Goal: Information Seeking & Learning: Compare options

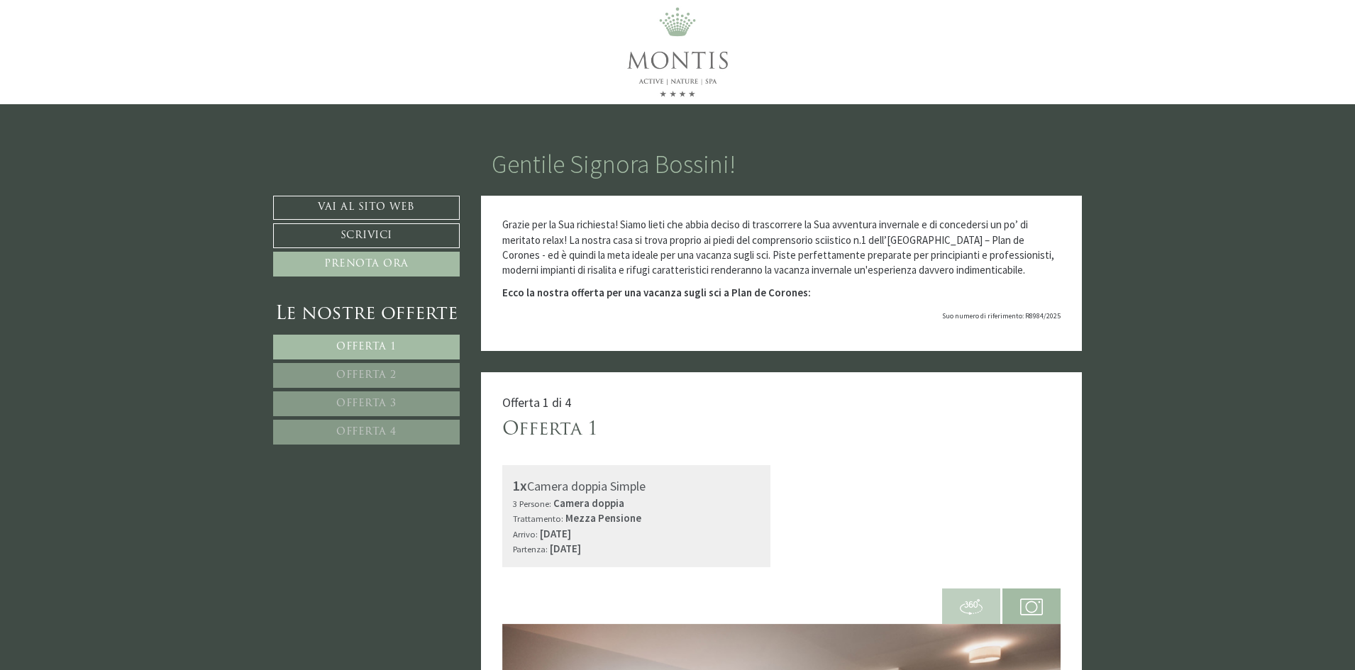
click at [395, 368] on link "Offerta 2" at bounding box center [366, 375] width 187 height 25
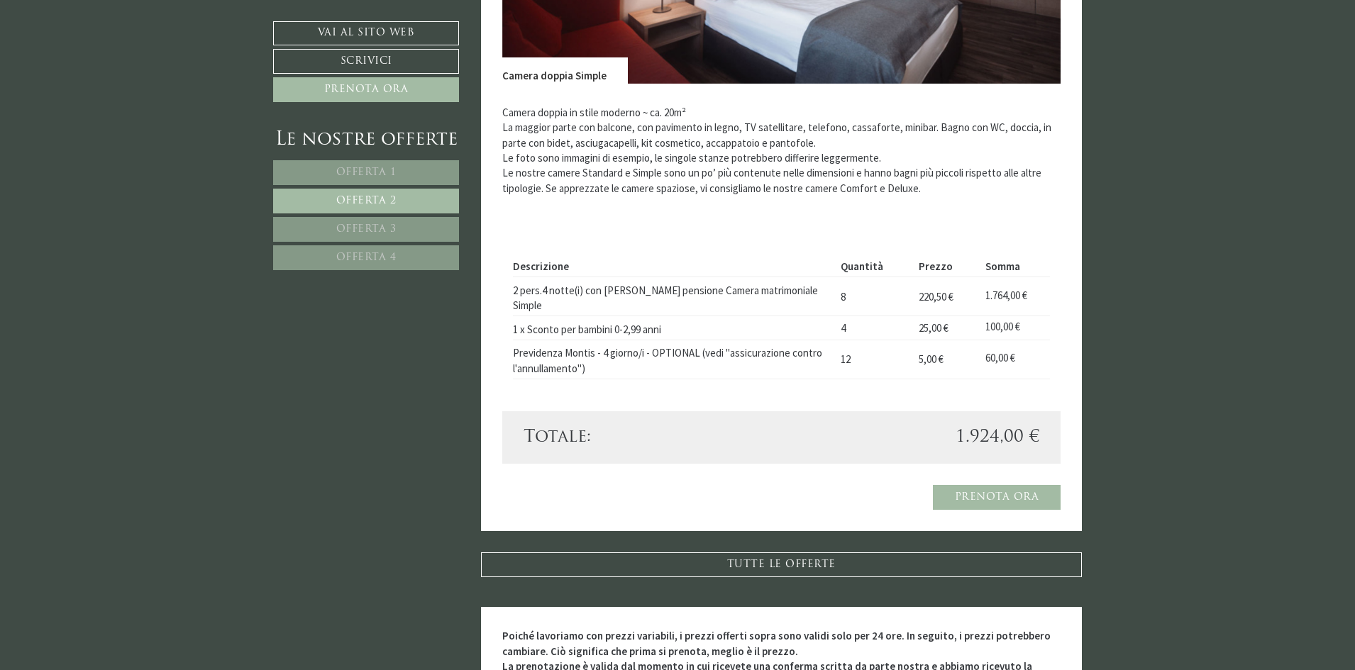
scroll to position [656, 0]
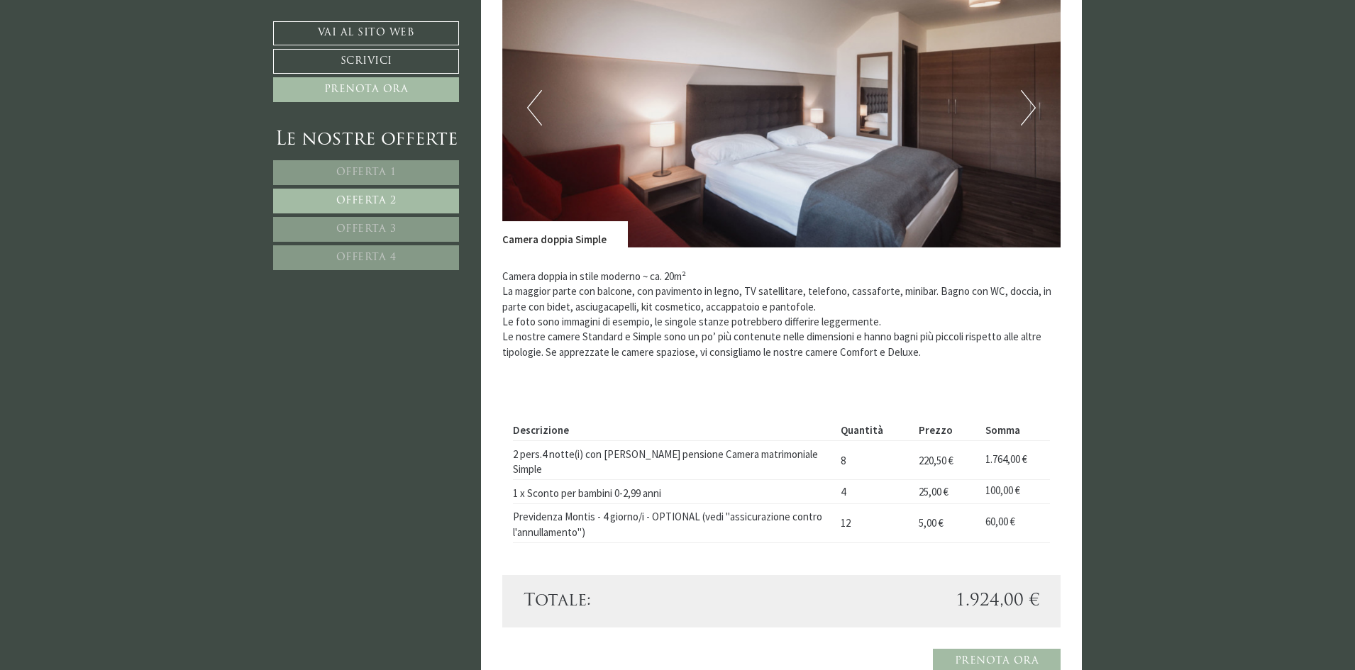
click at [358, 217] on link "Offerta 3" at bounding box center [366, 229] width 186 height 25
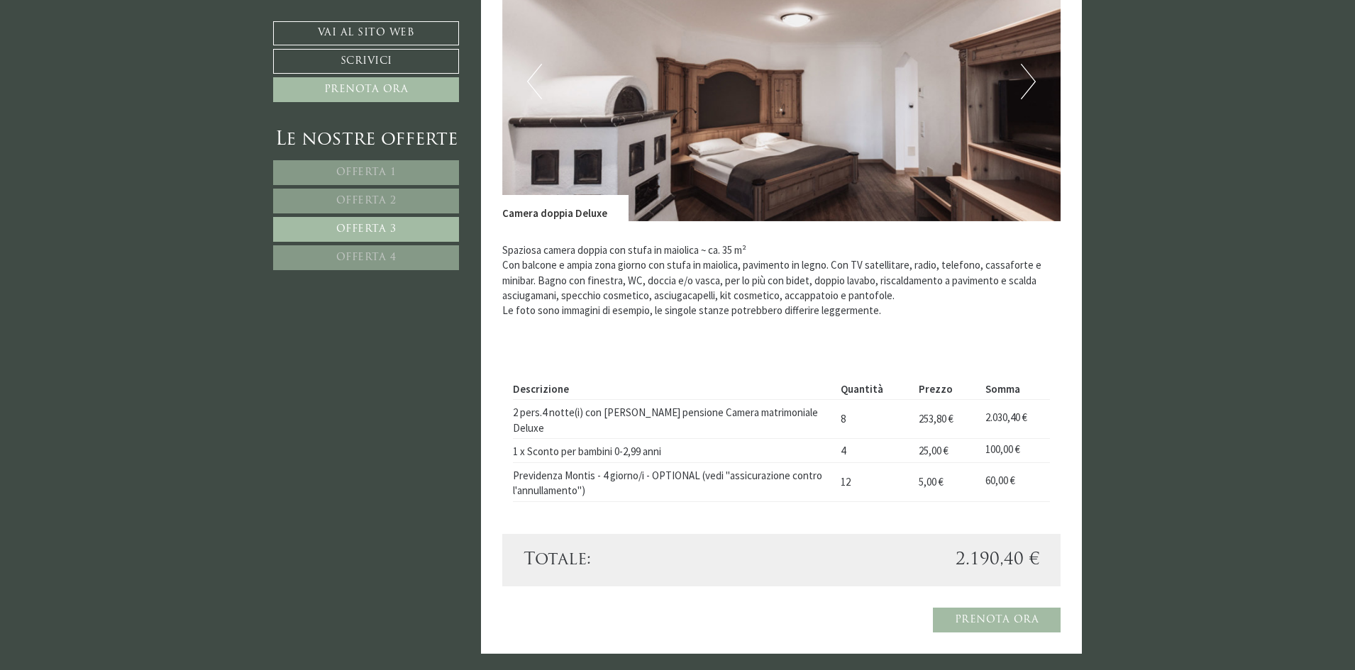
scroll to position [727, 0]
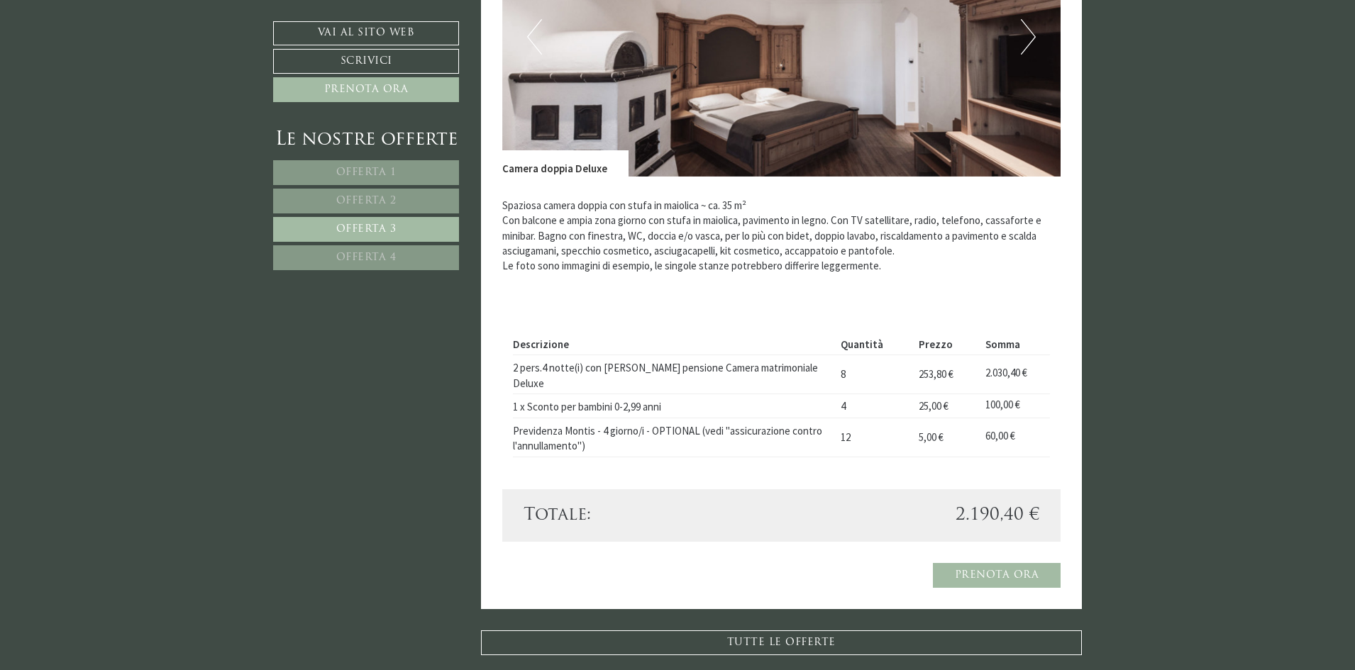
click at [338, 255] on span "Offerta 4" at bounding box center [366, 258] width 60 height 11
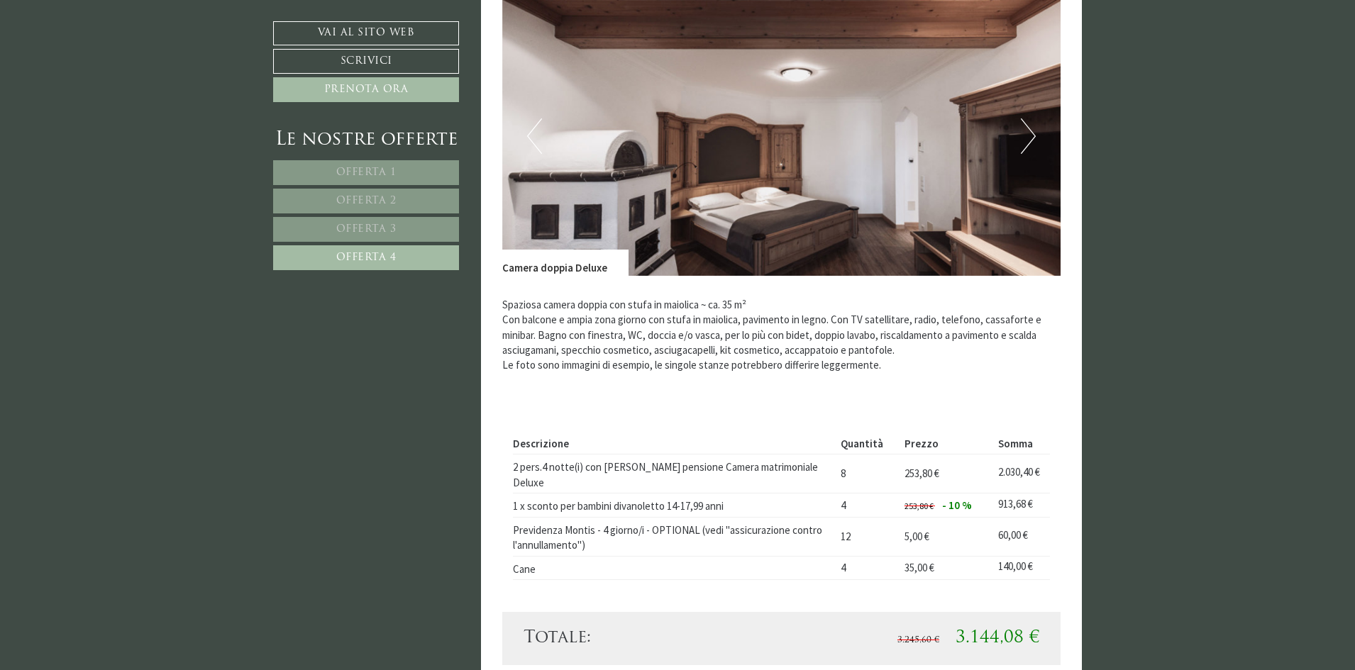
scroll to position [585, 0]
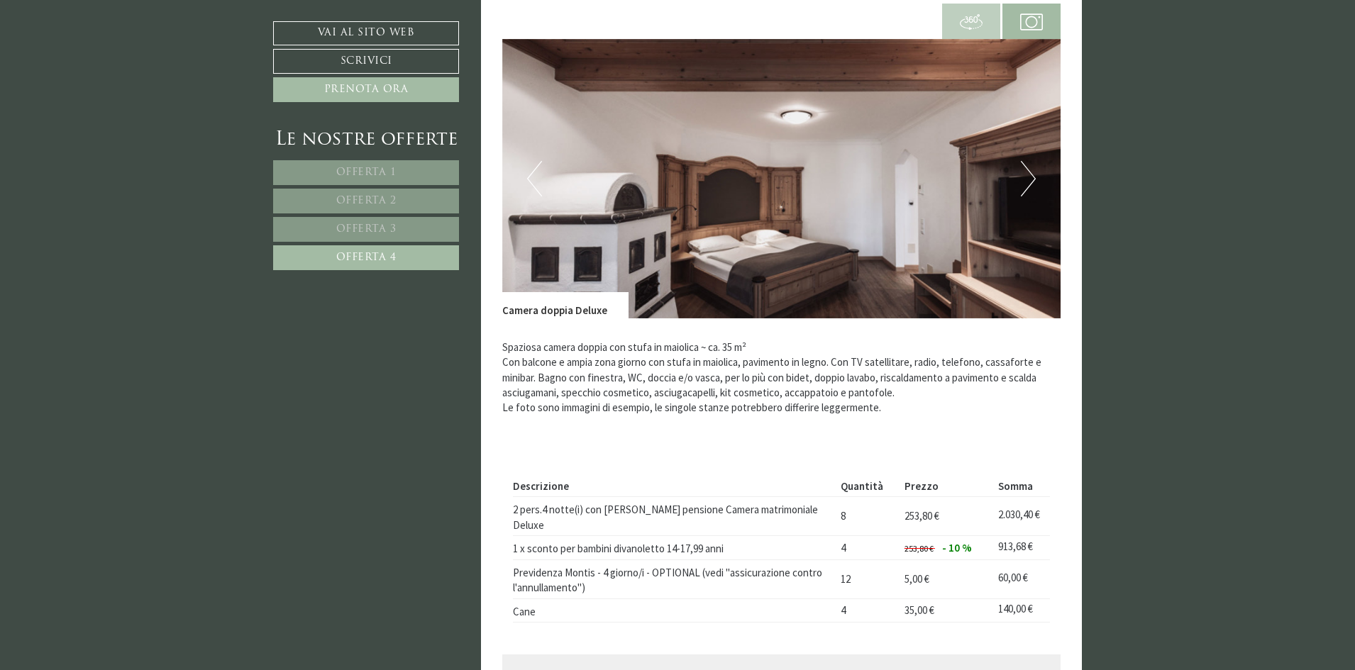
click at [370, 170] on span "Offerta 1" at bounding box center [366, 172] width 60 height 11
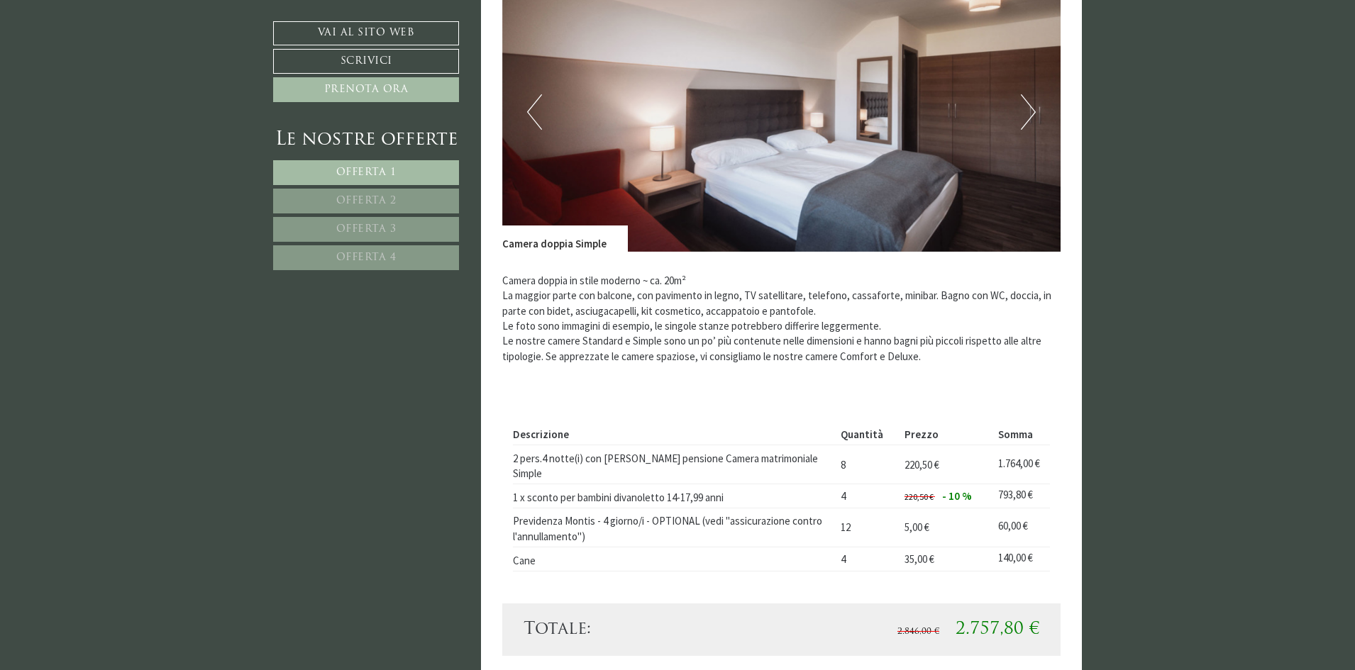
scroll to position [656, 0]
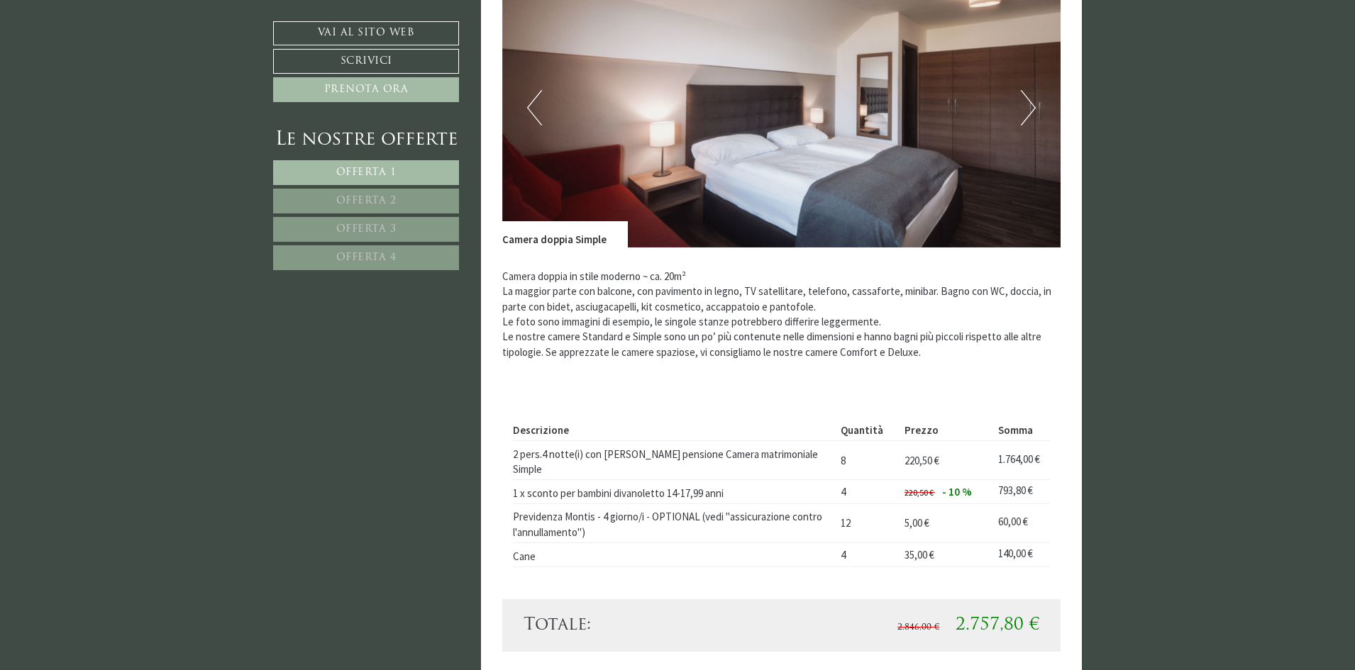
click at [372, 194] on link "Offerta 2" at bounding box center [366, 201] width 186 height 25
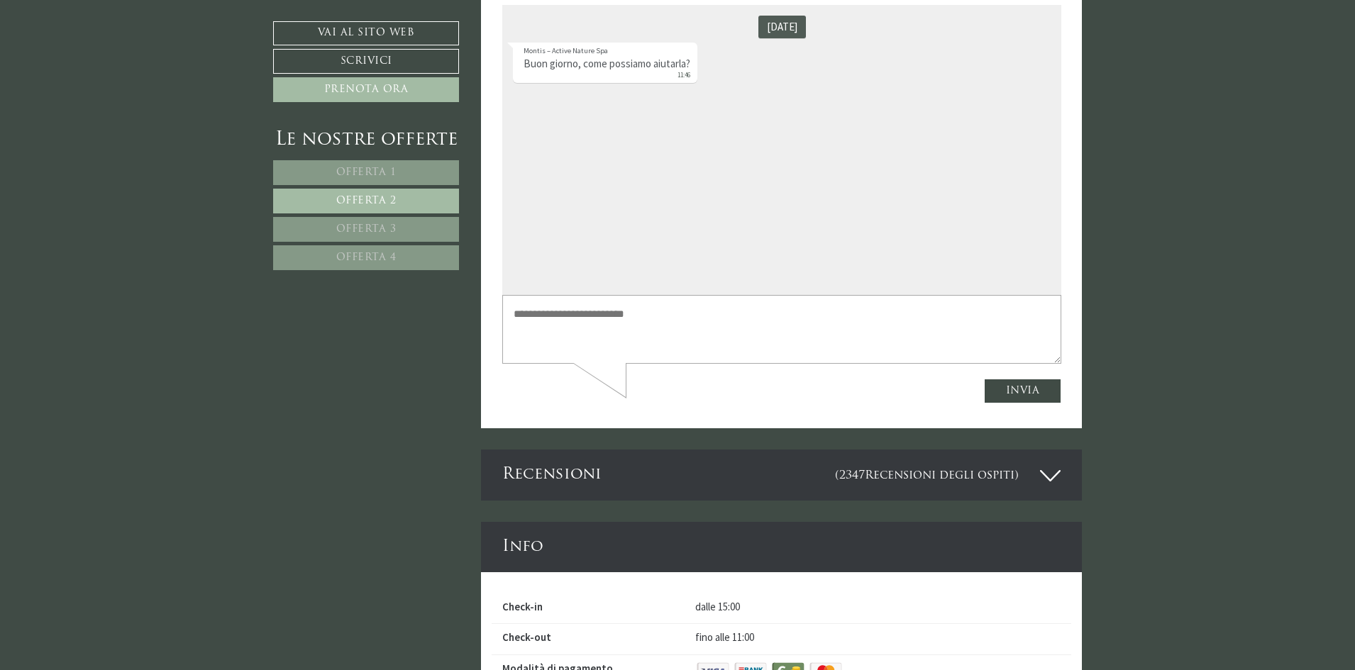
click at [384, 220] on link "Offerta 3" at bounding box center [366, 229] width 186 height 25
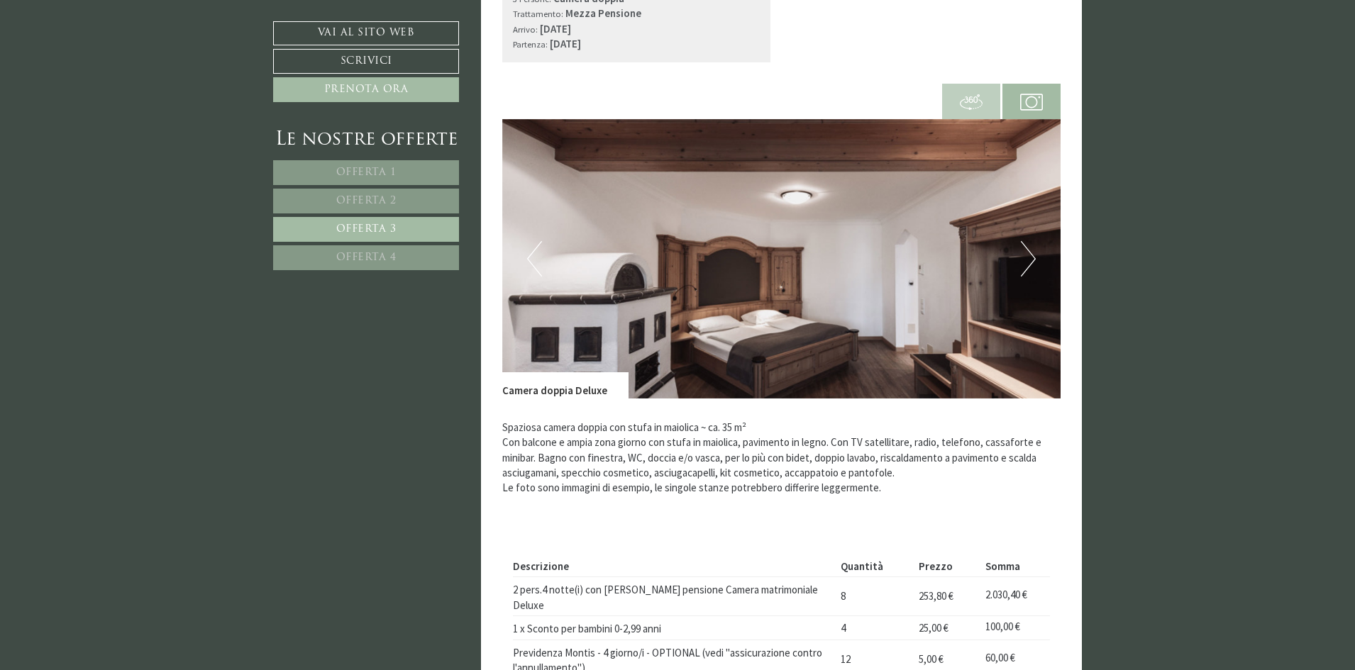
scroll to position [585, 0]
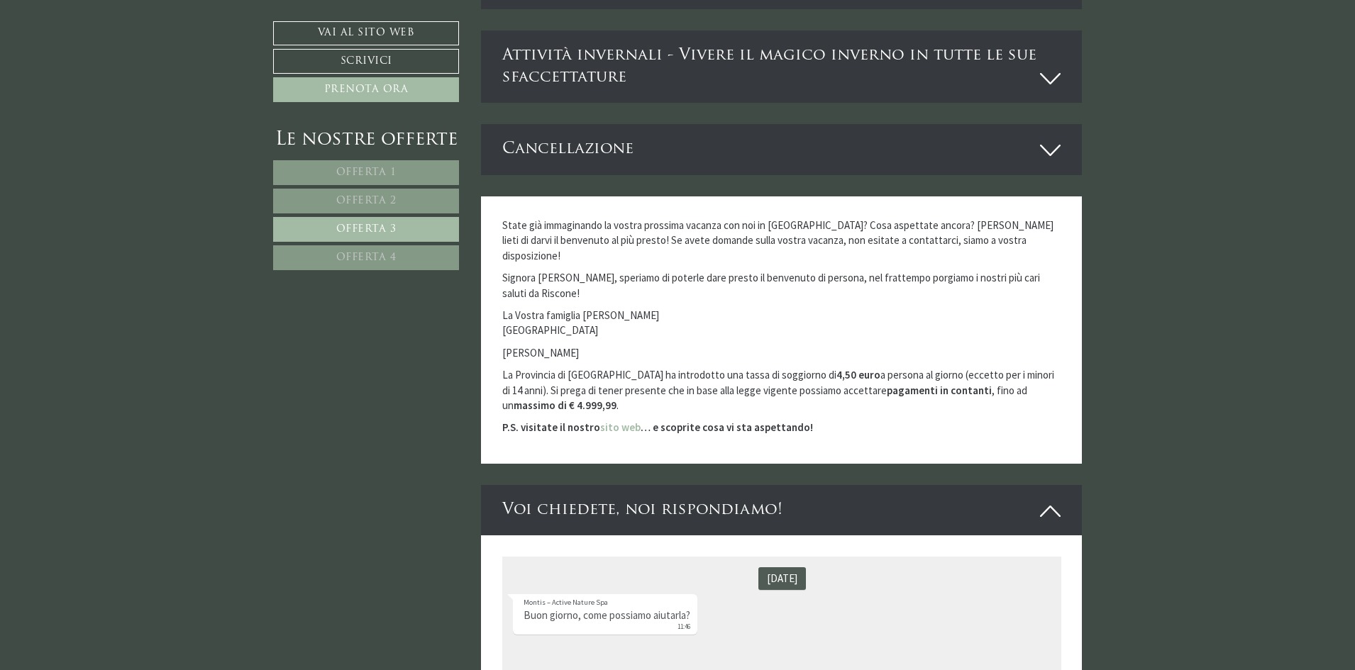
click at [363, 170] on span "Offerta 1" at bounding box center [366, 172] width 60 height 11
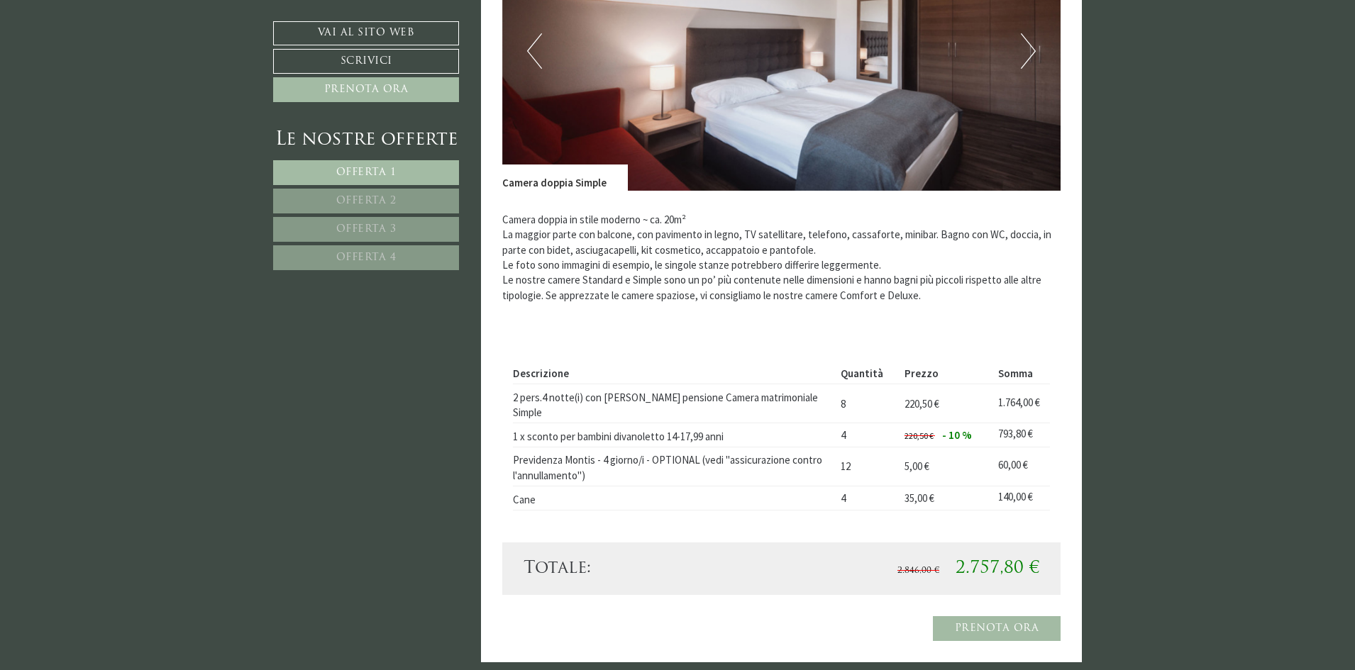
scroll to position [869, 0]
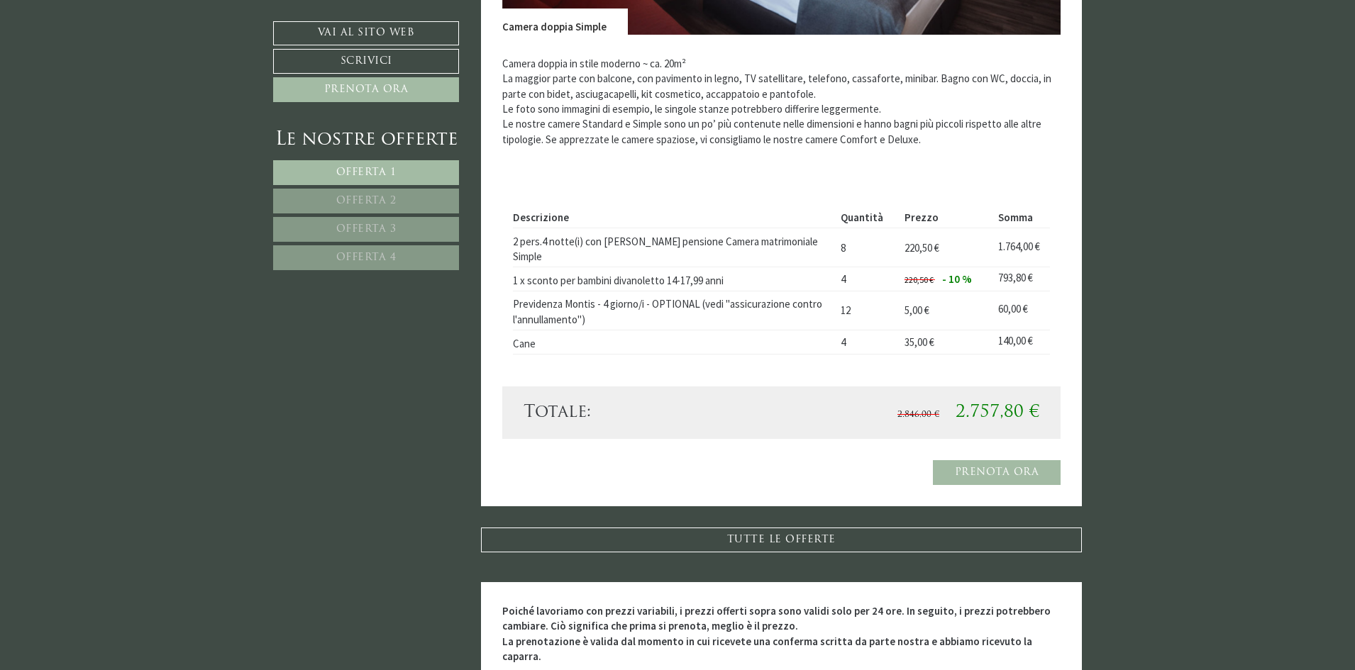
click at [389, 202] on span "Offerta 2" at bounding box center [366, 201] width 60 height 11
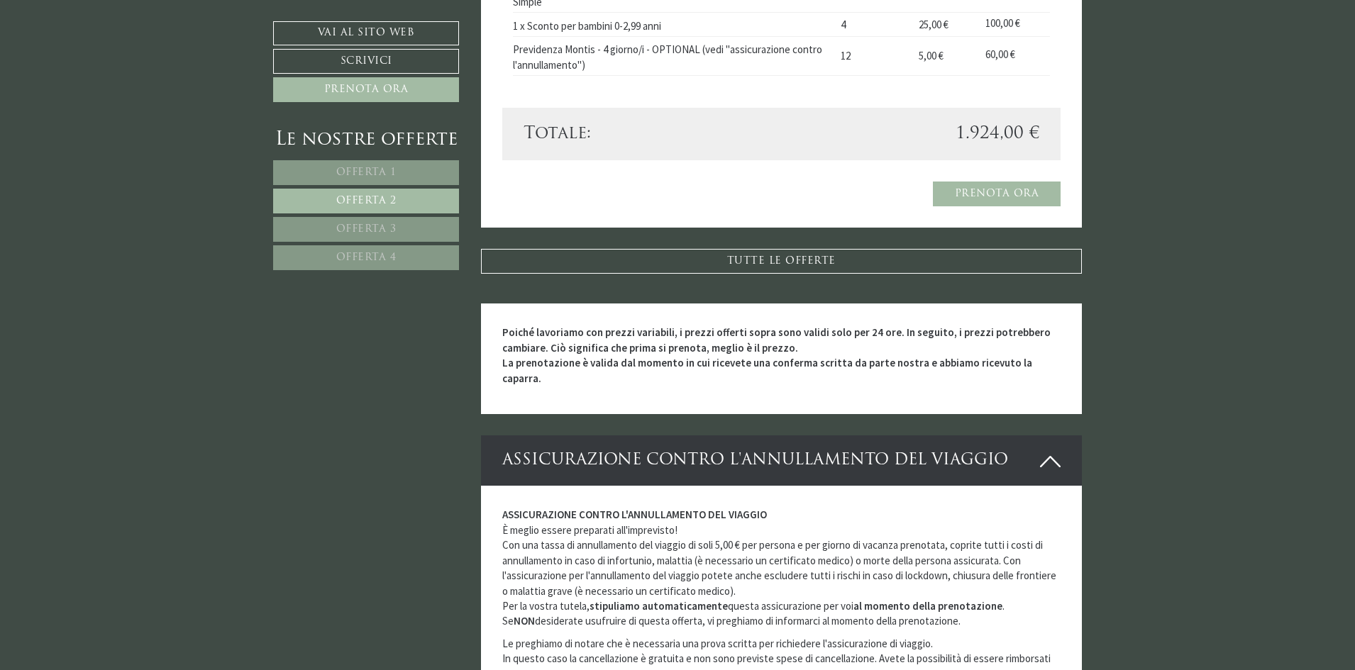
scroll to position [940, 0]
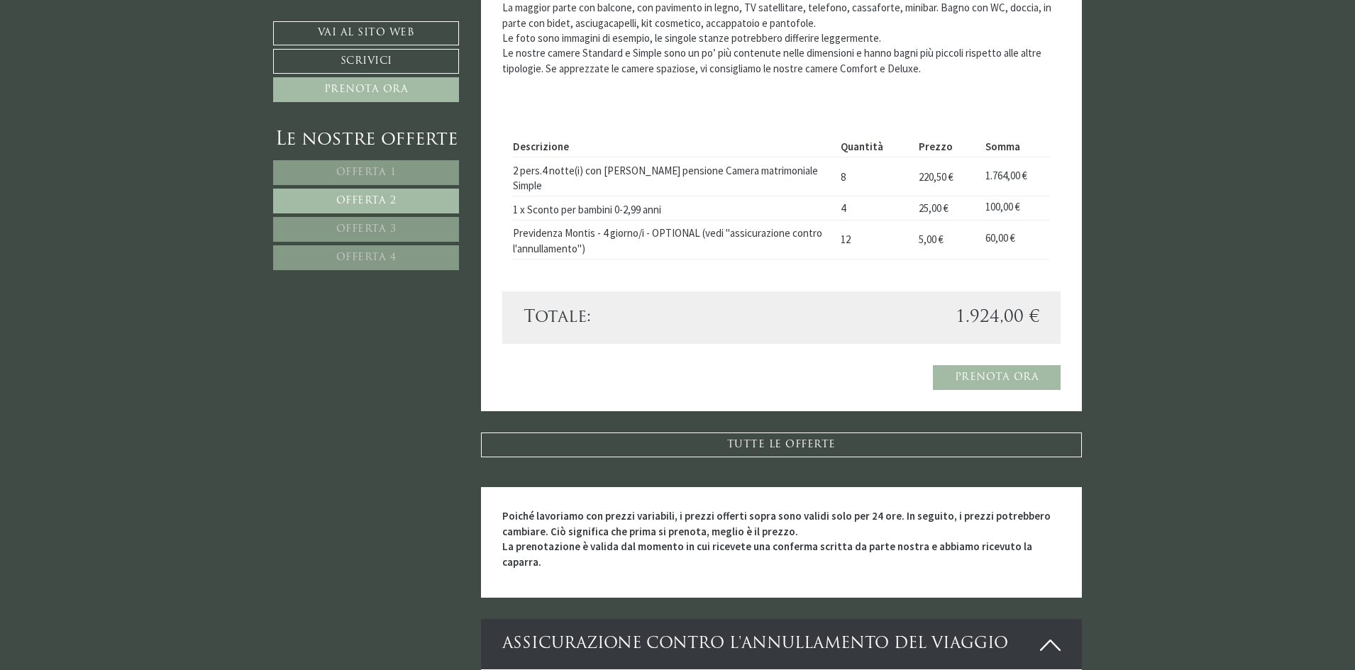
click at [376, 225] on span "Offerta 3" at bounding box center [366, 229] width 60 height 11
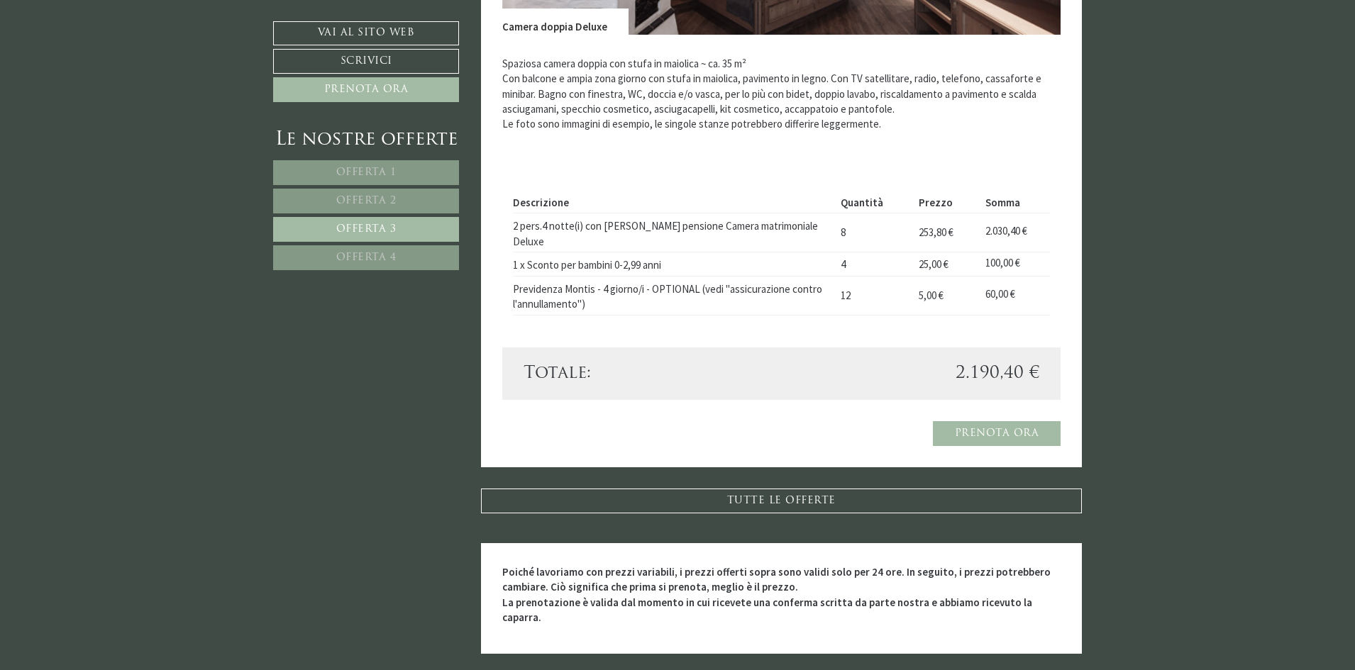
click at [397, 258] on link "Offerta 4" at bounding box center [366, 257] width 186 height 25
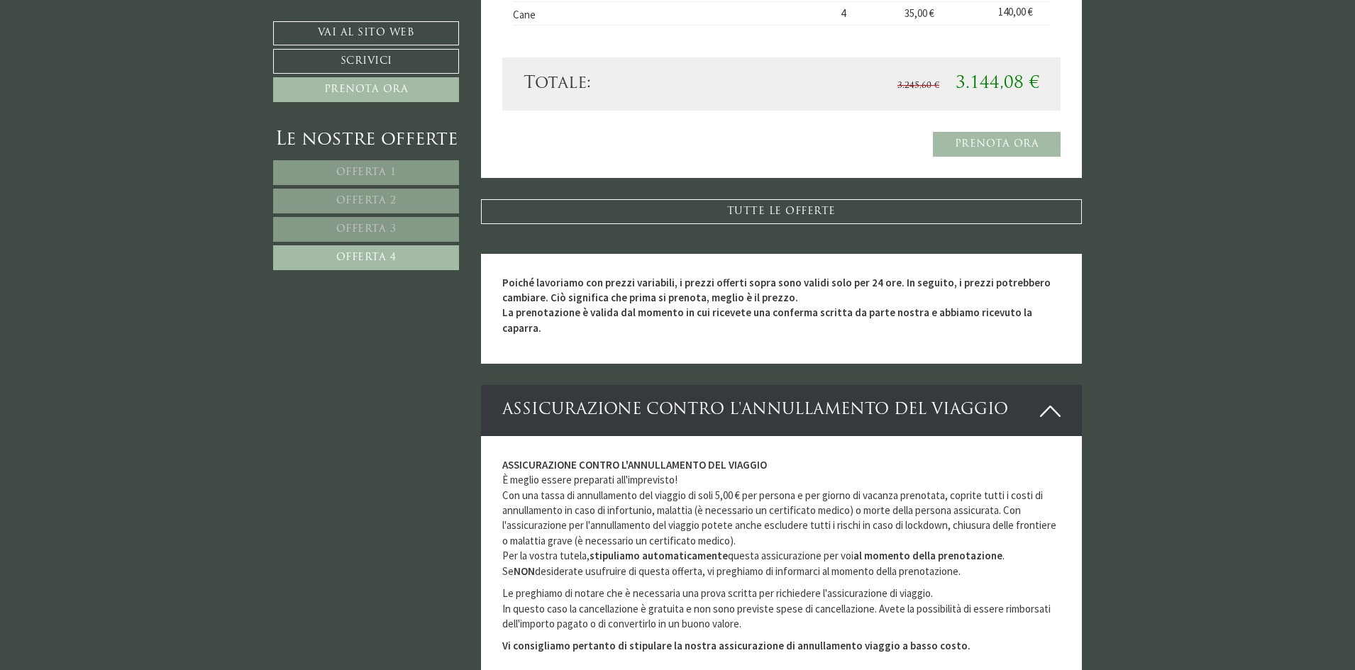
scroll to position [1011, 0]
